Goal: Use online tool/utility

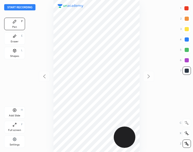
scroll to position [152, 109]
click at [28, 9] on button "Start recording" at bounding box center [19, 7] width 31 height 6
click at [12, 54] on div "Shapes L" at bounding box center [14, 53] width 21 height 13
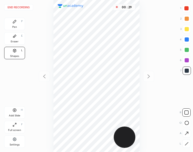
click at [187, 49] on div at bounding box center [186, 50] width 4 height 4
click at [10, 25] on div "Pen P" at bounding box center [14, 24] width 21 height 13
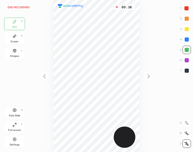
click at [184, 72] on div at bounding box center [186, 71] width 4 height 4
click at [16, 109] on icon at bounding box center [15, 110] width 4 height 4
click at [26, 8] on button "End recording" at bounding box center [18, 7] width 29 height 6
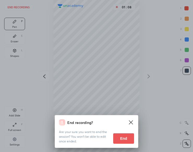
click at [127, 137] on button "End" at bounding box center [123, 139] width 21 height 10
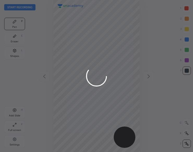
scroll to position [152, 109]
